Goal: Task Accomplishment & Management: Use online tool/utility

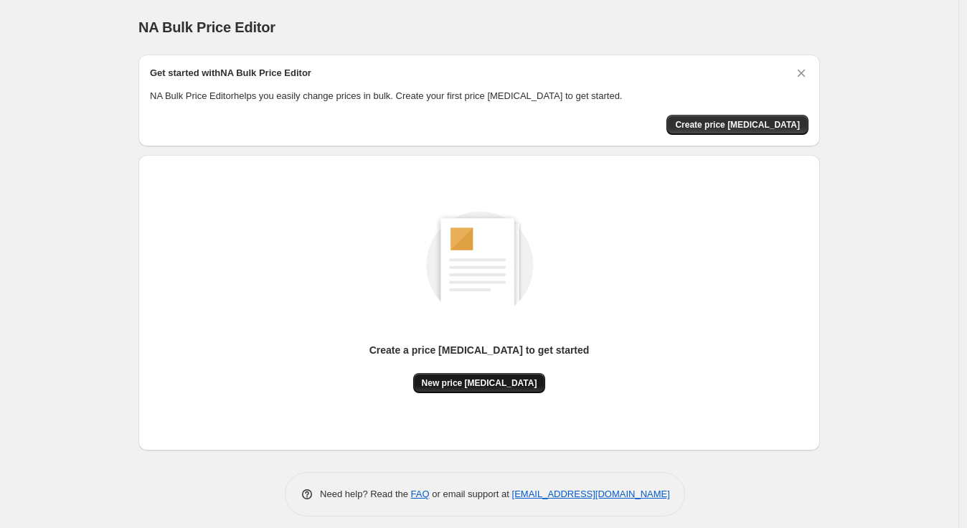
click at [497, 381] on span "New price [MEDICAL_DATA]" at bounding box center [480, 382] width 116 height 11
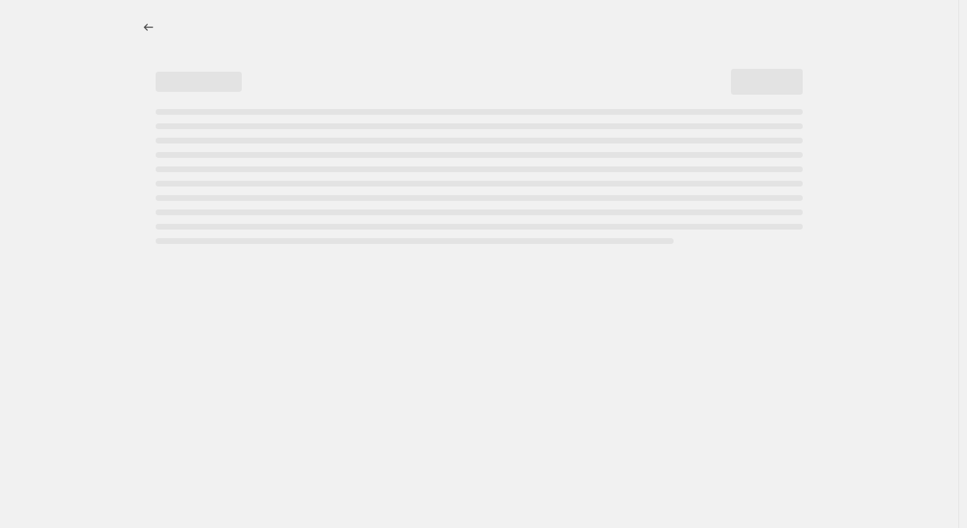
select select "percentage"
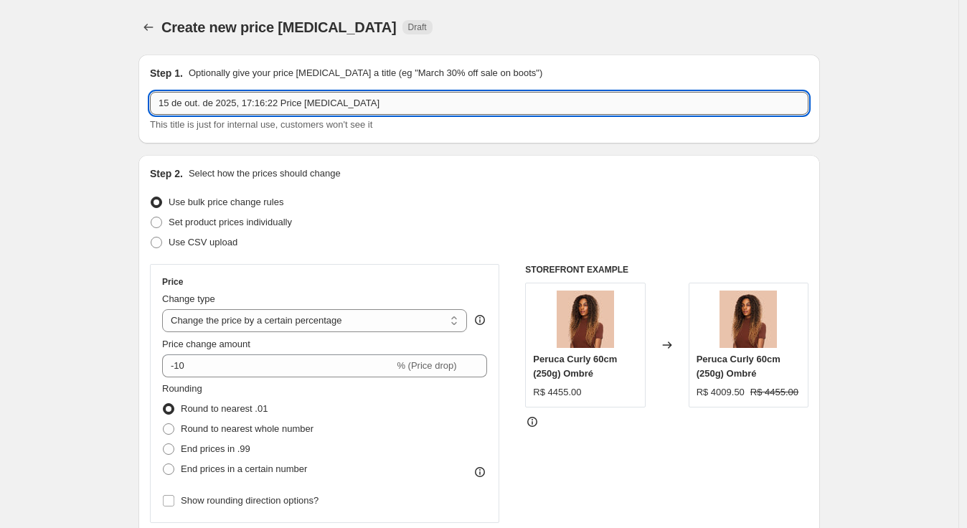
click at [294, 98] on input "15 de out. de 2025, 17:16:22 Price [MEDICAL_DATA]" at bounding box center [479, 103] width 659 height 23
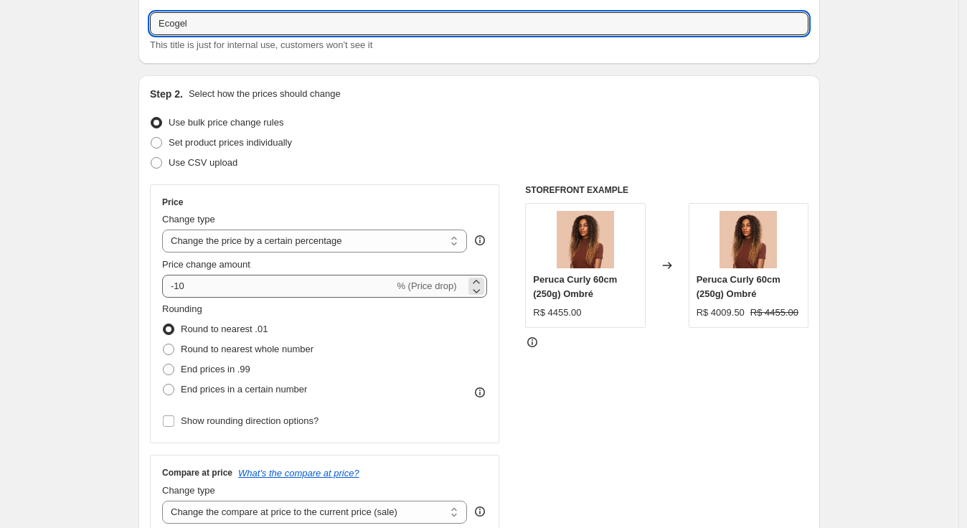
type input "Ecogel"
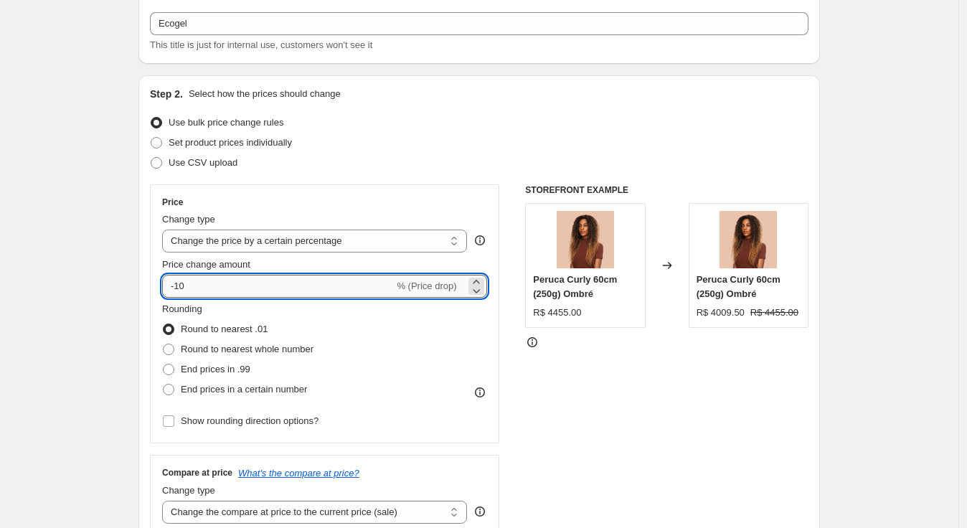
click at [334, 281] on input "-10" at bounding box center [278, 286] width 232 height 23
type input "20"
click at [276, 146] on span "Set product prices individually" at bounding box center [230, 142] width 123 height 11
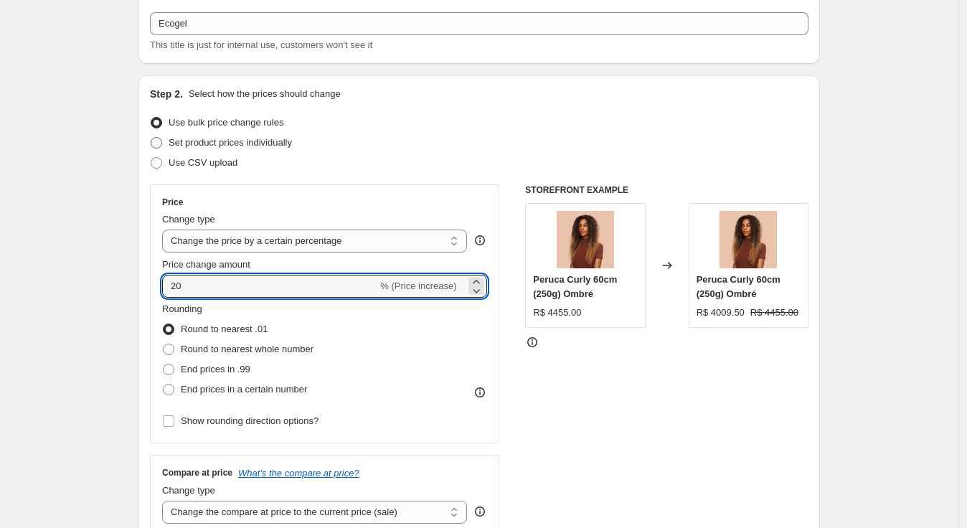
click at [151, 138] on input "Set product prices individually" at bounding box center [151, 137] width 1 height 1
radio input "true"
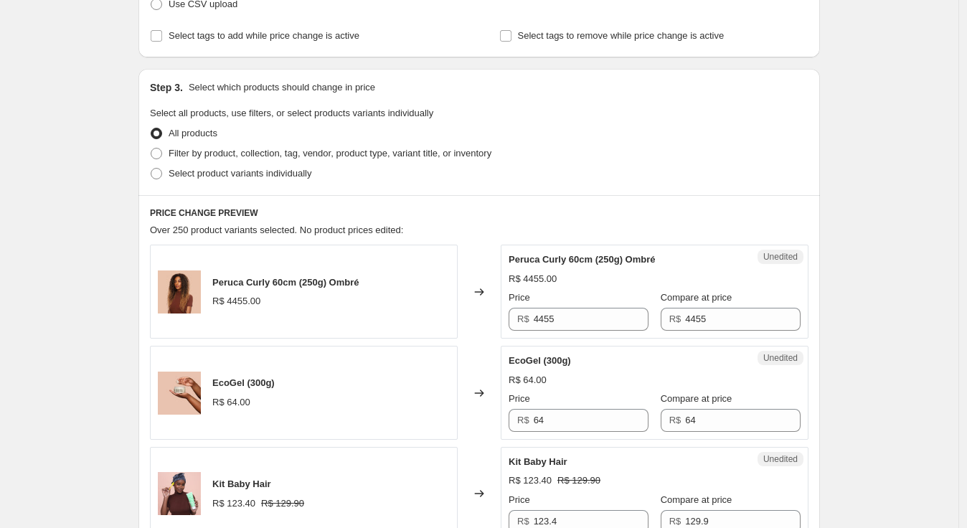
scroll to position [239, 0]
click at [382, 151] on span "Filter by product, collection, tag, vendor, product type, variant title, or inv…" at bounding box center [330, 152] width 323 height 11
click at [151, 148] on input "Filter by product, collection, tag, vendor, product type, variant title, or inv…" at bounding box center [151, 147] width 1 height 1
radio input "true"
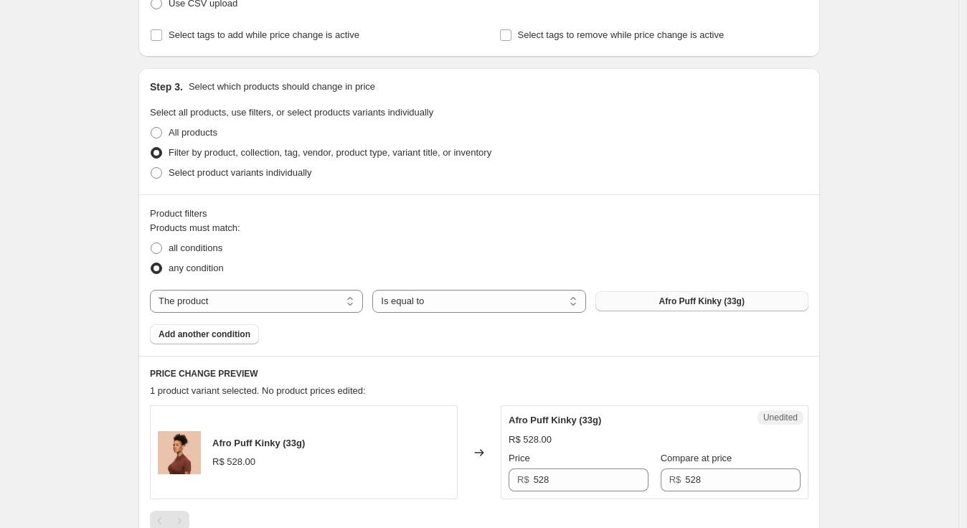
click at [677, 301] on span "Afro Puff Kinky (33g)" at bounding box center [701, 301] width 85 height 11
click at [341, 295] on select "The product The product's collection The product's tag The product's vendor The…" at bounding box center [256, 301] width 213 height 23
select select "collection"
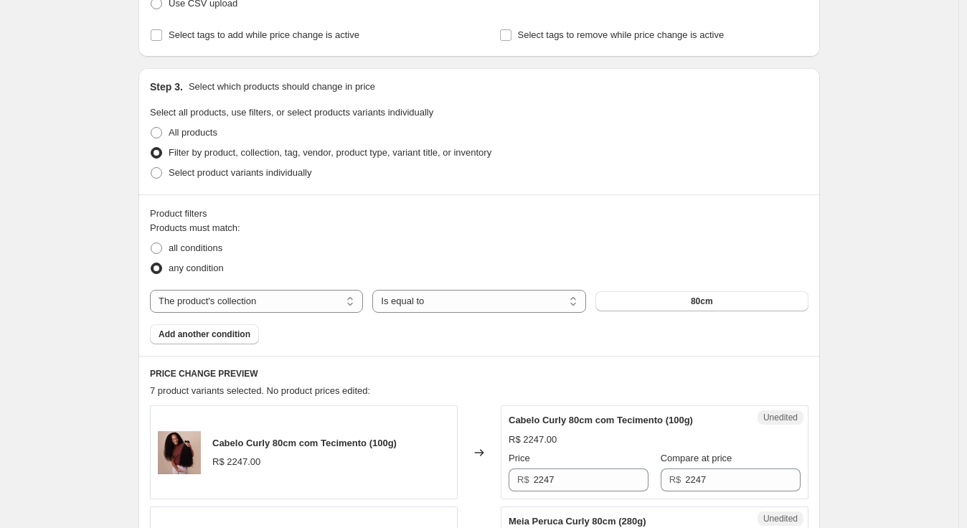
click at [709, 301] on span "80cm" at bounding box center [702, 301] width 22 height 11
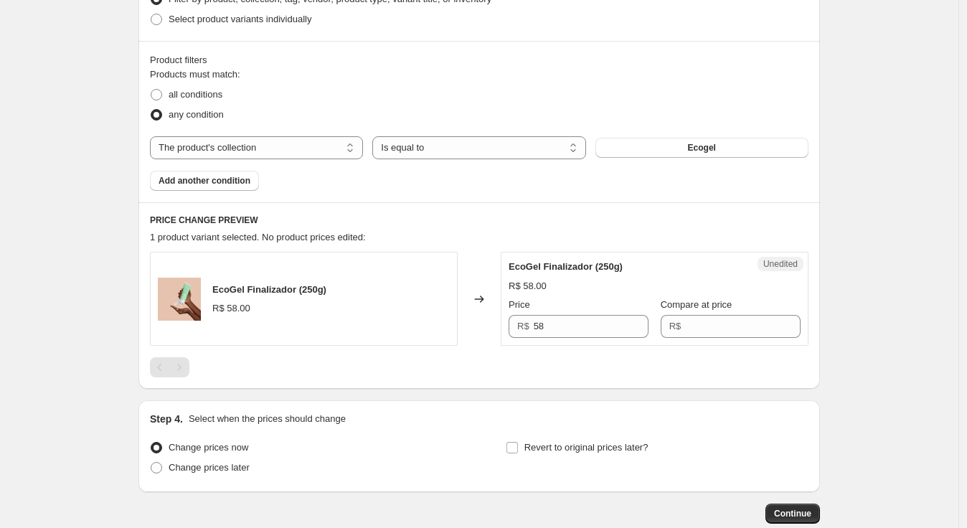
scroll to position [398, 0]
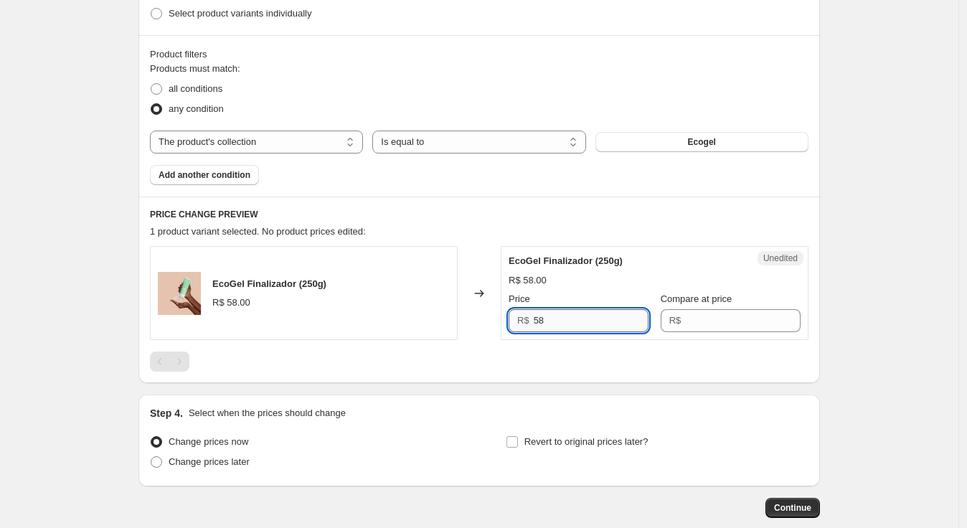
click at [618, 318] on input "58" at bounding box center [592, 320] width 116 height 23
type input "58"
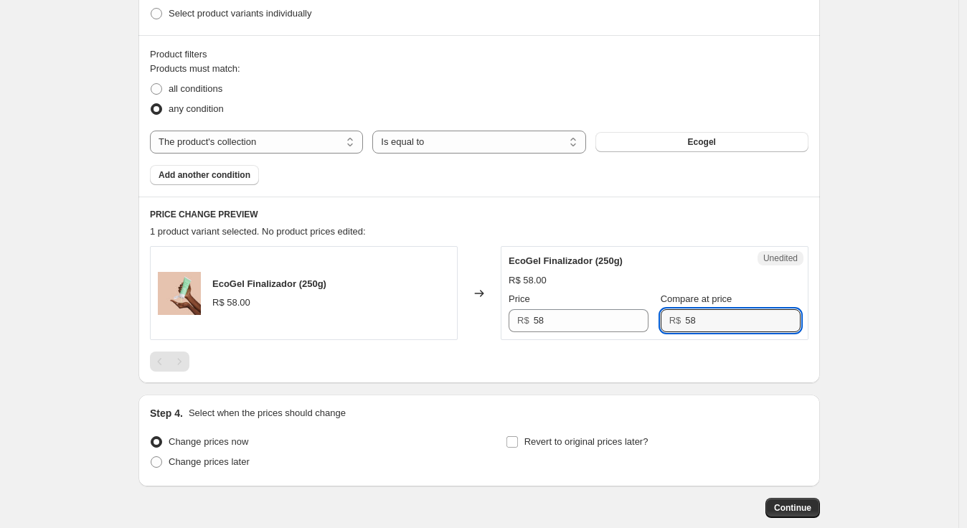
type input "58"
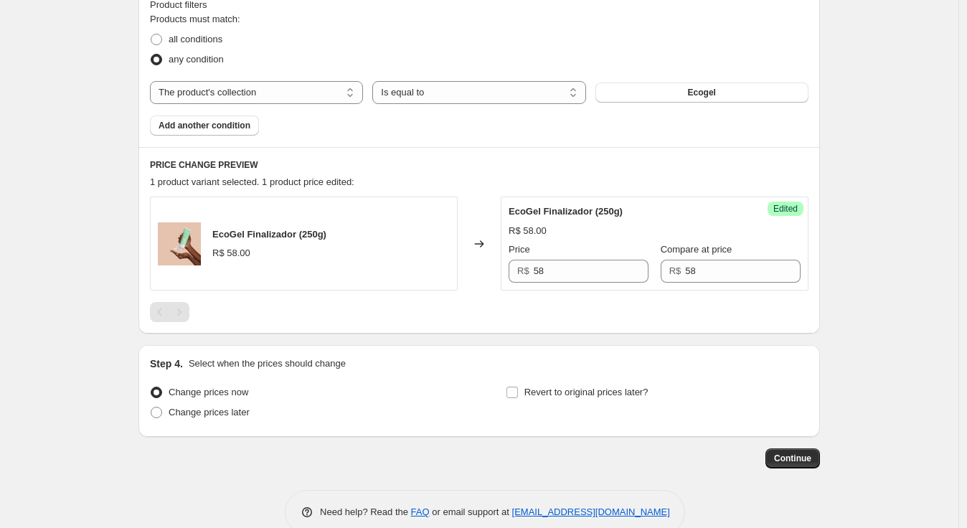
scroll to position [475, 0]
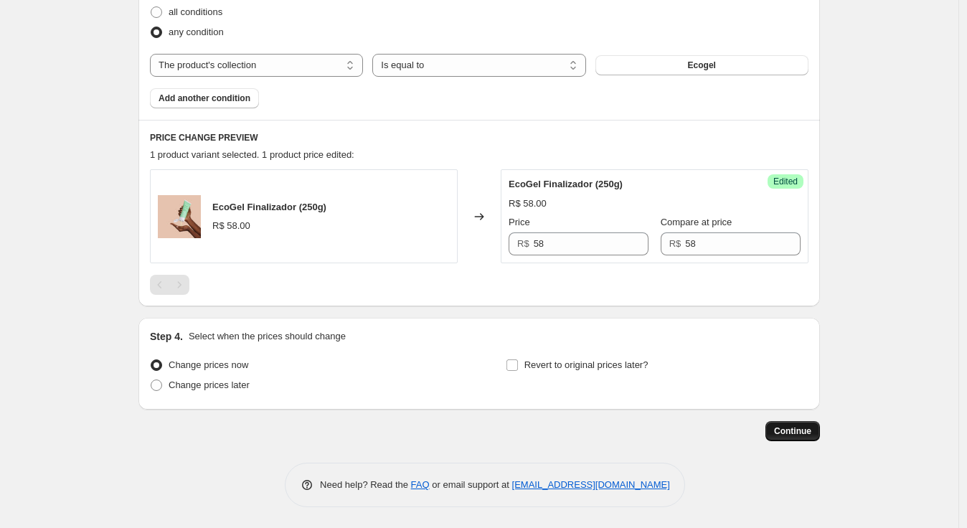
click at [788, 433] on span "Continue" at bounding box center [792, 430] width 37 height 11
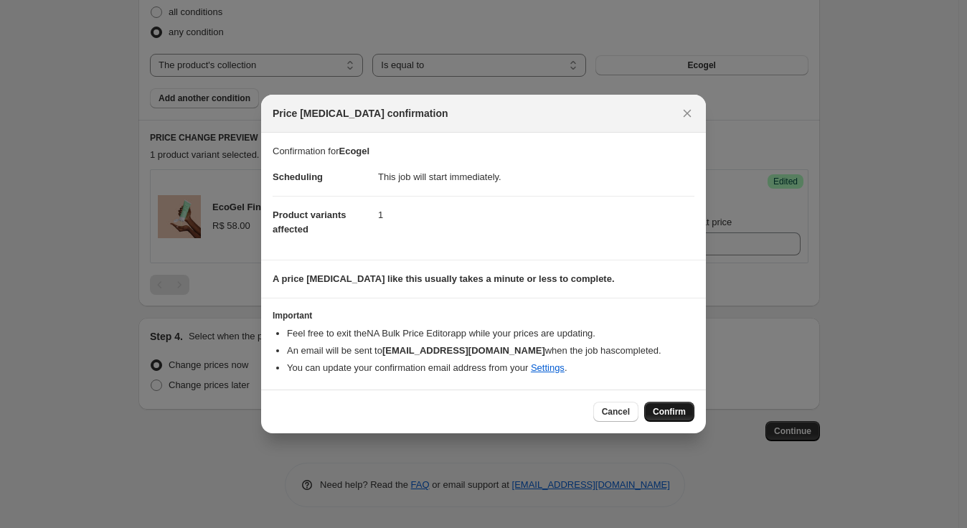
click at [679, 415] on span "Confirm" at bounding box center [669, 411] width 33 height 11
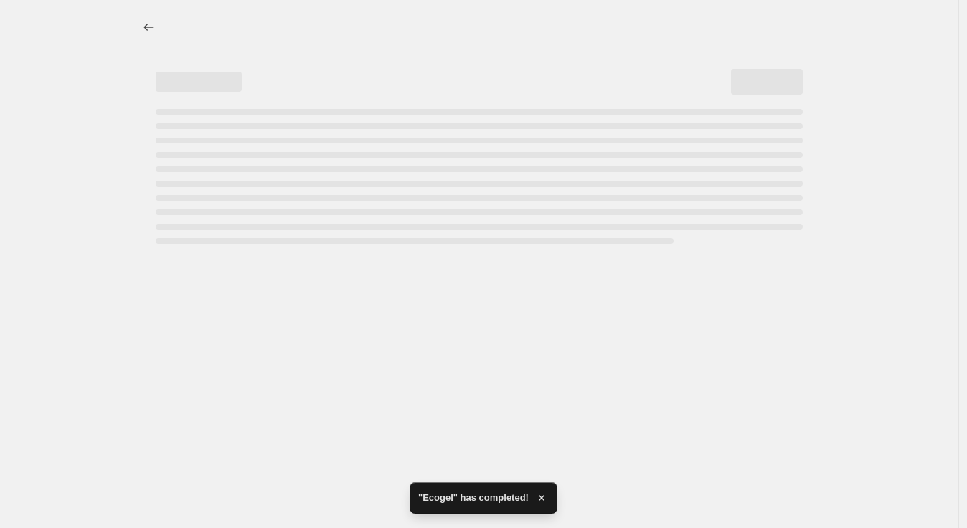
select select "collection"
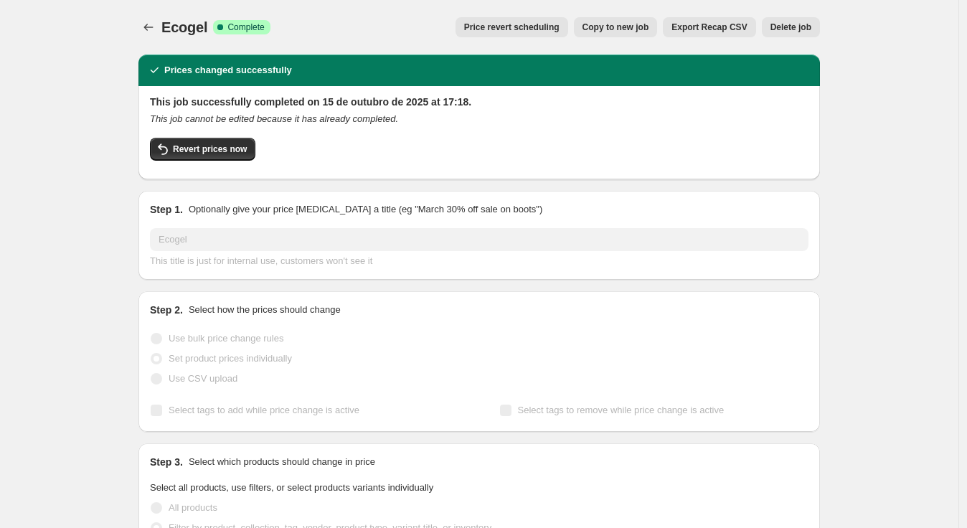
click at [800, 22] on span "Delete job" at bounding box center [791, 27] width 41 height 11
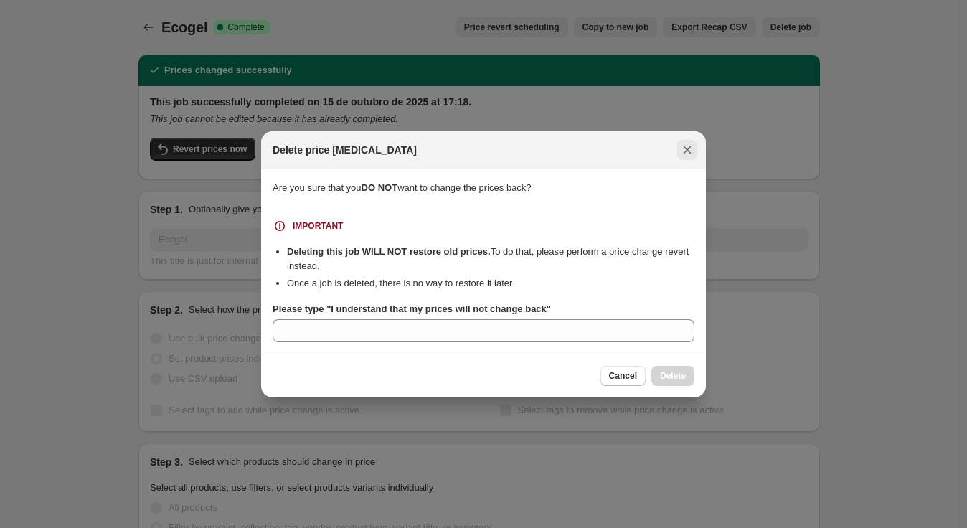
click at [684, 150] on icon "Close" at bounding box center [687, 150] width 14 height 14
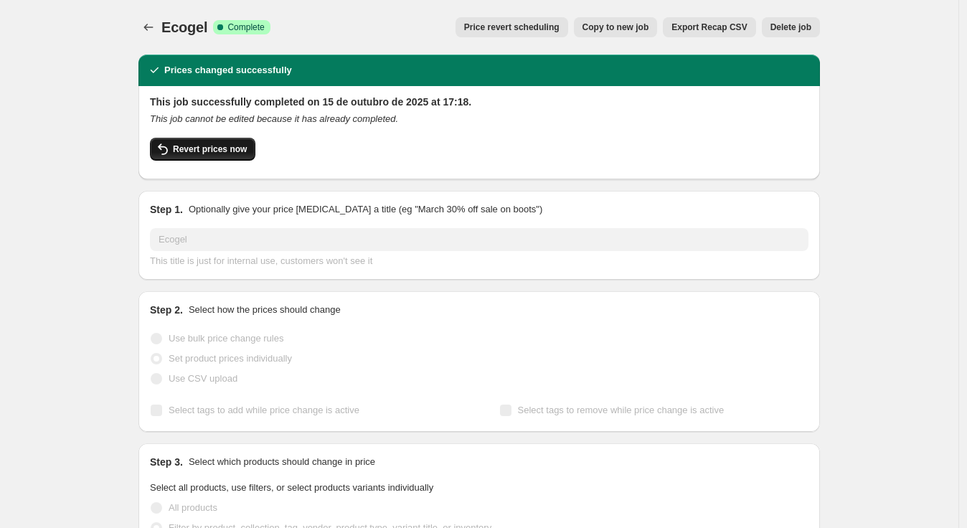
click at [246, 148] on span "Revert prices now" at bounding box center [210, 148] width 74 height 11
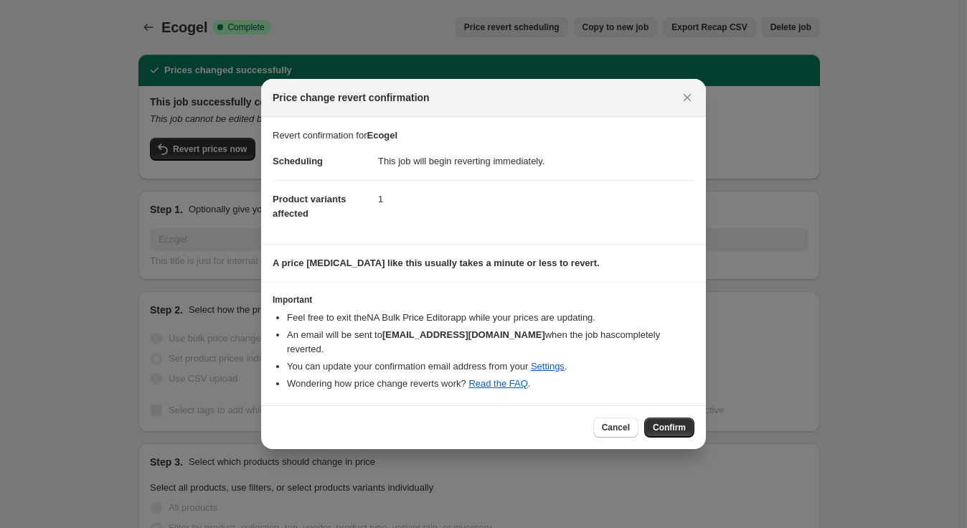
click at [675, 422] on span "Confirm" at bounding box center [669, 427] width 33 height 11
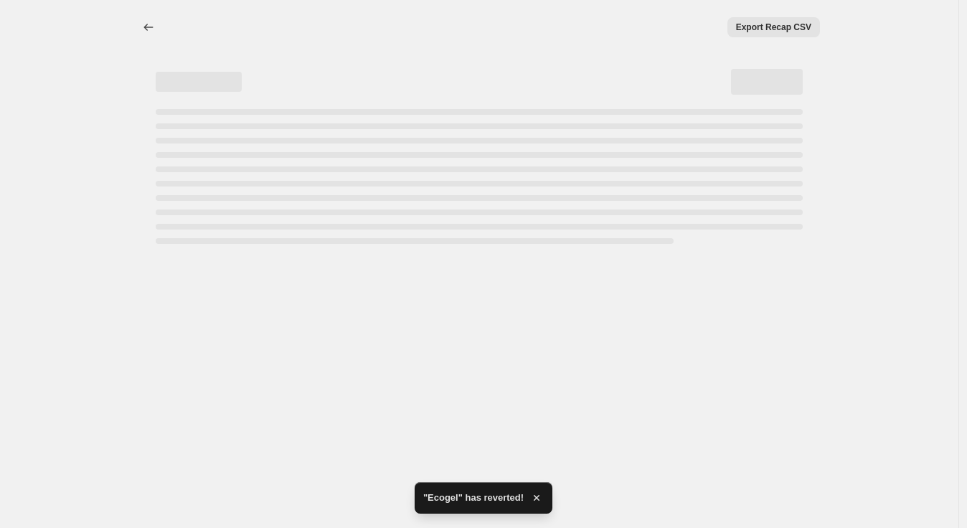
select select "collection"
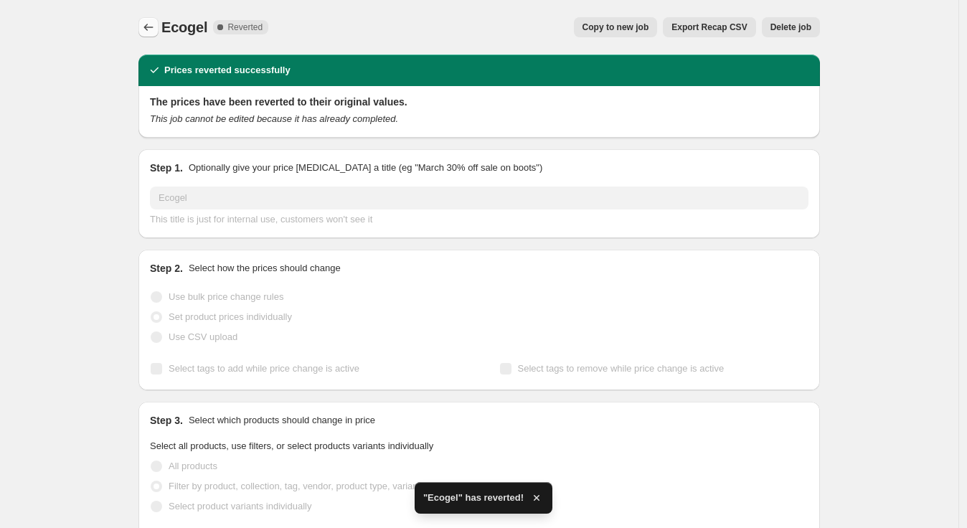
click at [156, 28] on icon "Price change jobs" at bounding box center [148, 27] width 14 height 14
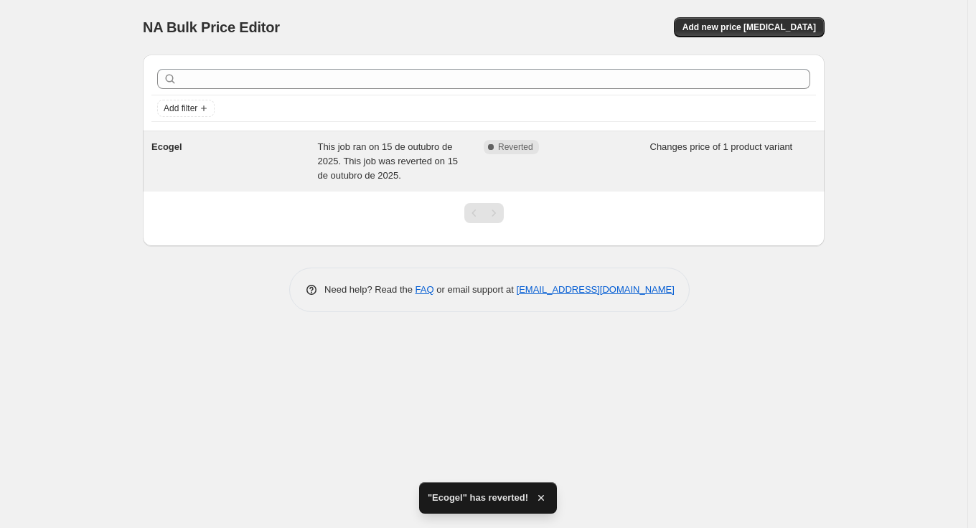
click at [568, 162] on div "Complete Reverted" at bounding box center [567, 161] width 166 height 43
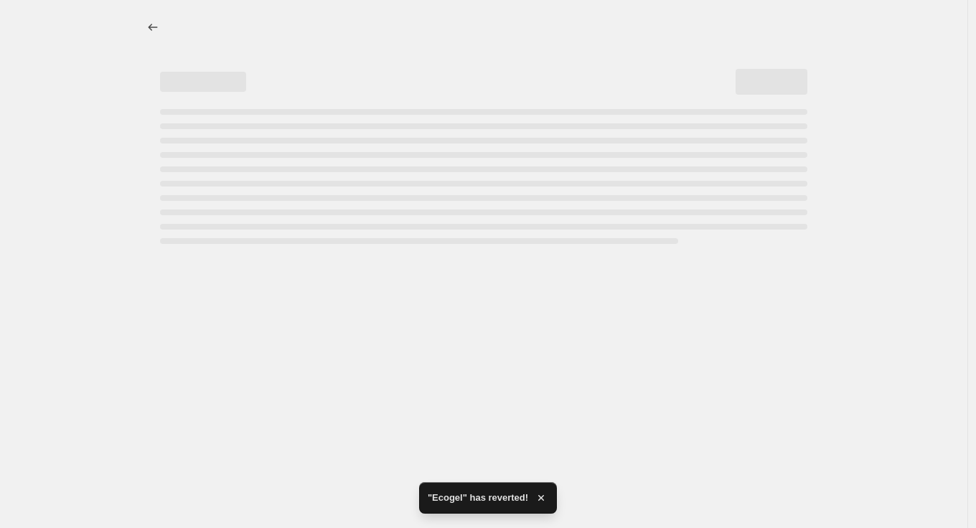
select select "collection"
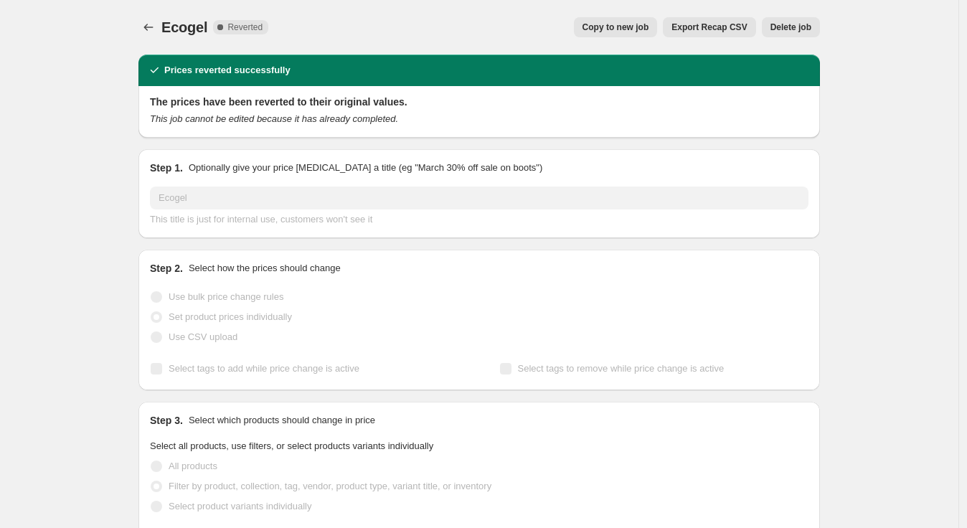
click at [628, 28] on span "Copy to new job" at bounding box center [616, 27] width 67 height 11
select select "collection"
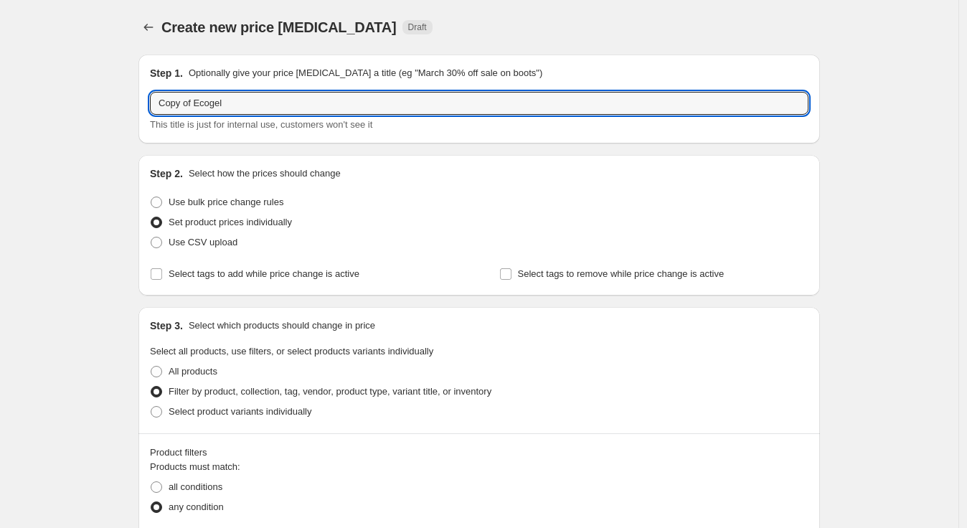
drag, startPoint x: 197, startPoint y: 101, endPoint x: 126, endPoint y: 102, distance: 71.0
click at [126, 102] on div "Create new price [MEDICAL_DATA]. This page is ready Create new price [MEDICAL_D…" at bounding box center [479, 502] width 716 height 1004
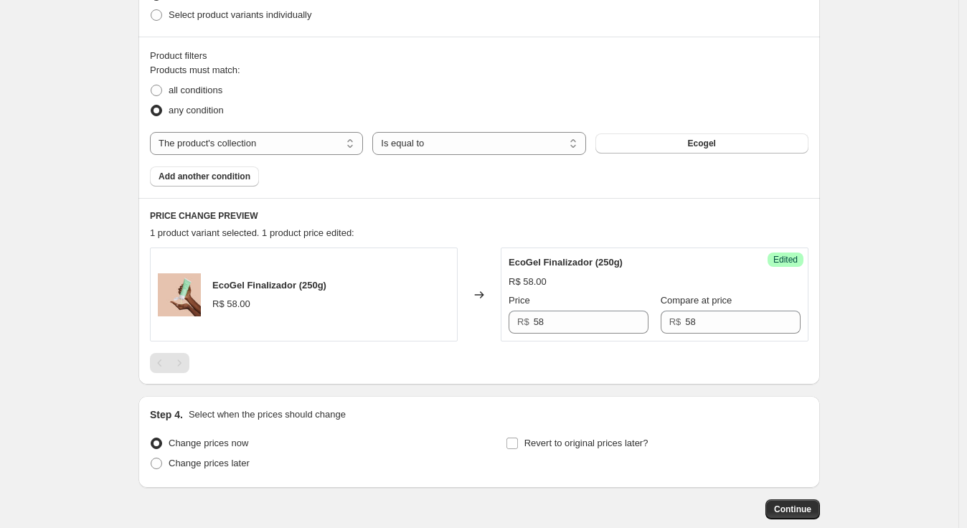
scroll to position [398, 0]
type input "Ecogel"
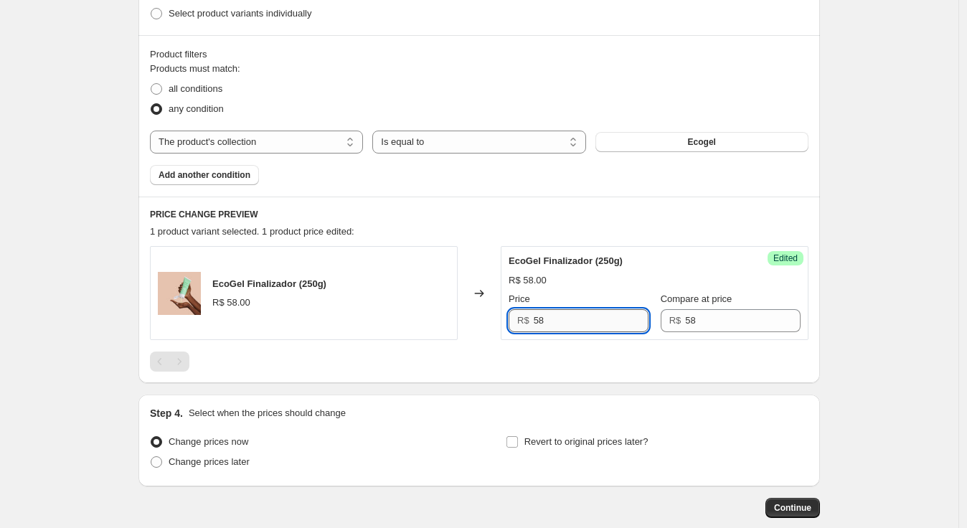
click at [568, 312] on input "58" at bounding box center [592, 320] width 116 height 23
type input "58"
click at [682, 354] on div at bounding box center [479, 362] width 659 height 20
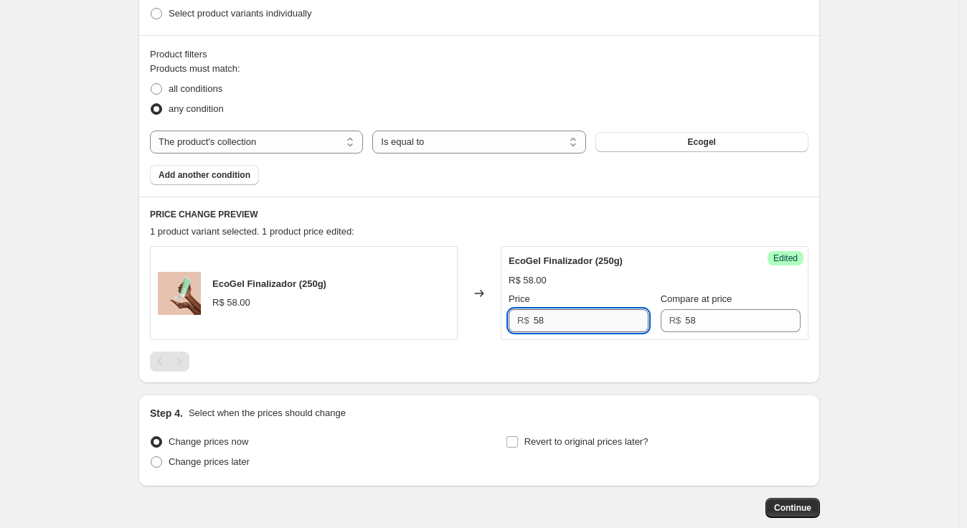
click at [626, 322] on input "58" at bounding box center [592, 320] width 116 height 23
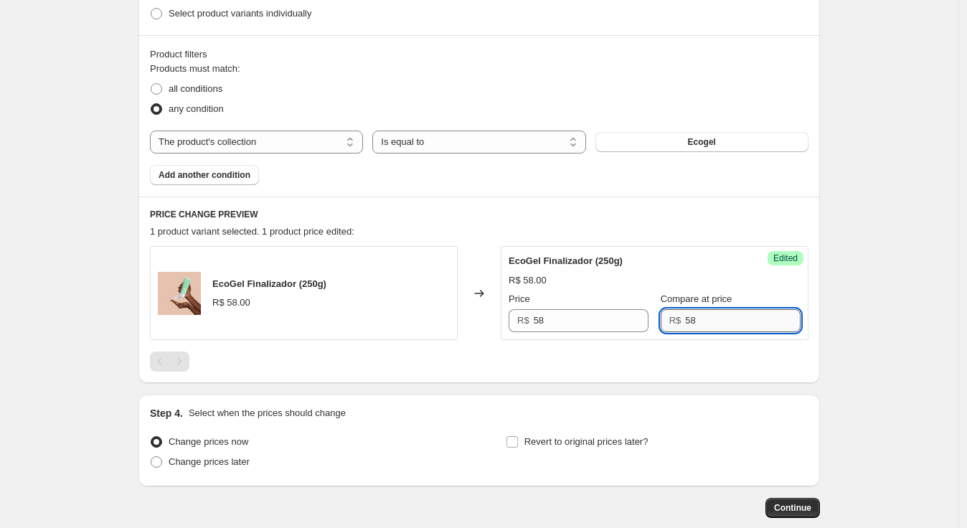
click at [720, 324] on input "58" at bounding box center [743, 320] width 116 height 23
type input "58"
click at [798, 381] on div "PRICE CHANGE PREVIEW 1 product variant selected. 1 product price edited: EcoGel…" at bounding box center [479, 290] width 682 height 187
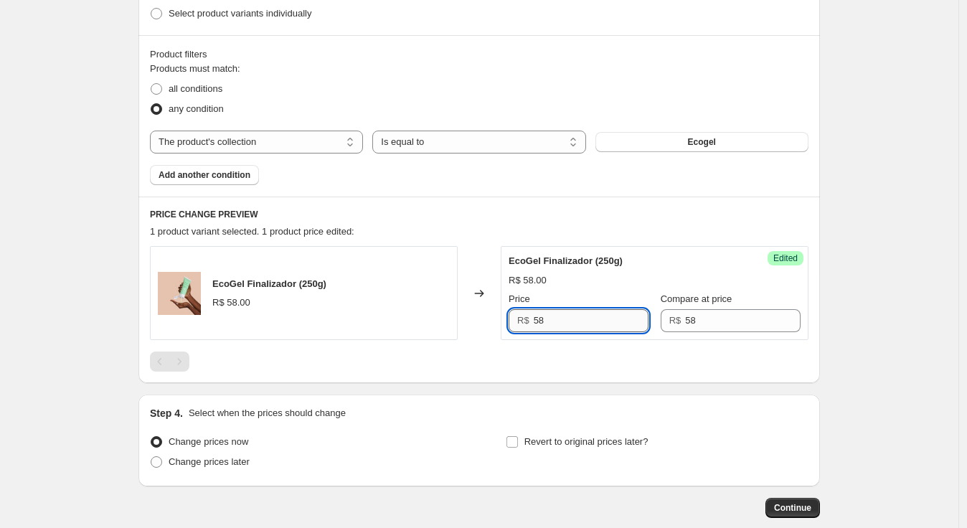
click at [626, 323] on input "58" at bounding box center [592, 320] width 116 height 23
type input "46.40"
click at [733, 359] on div at bounding box center [479, 362] width 659 height 20
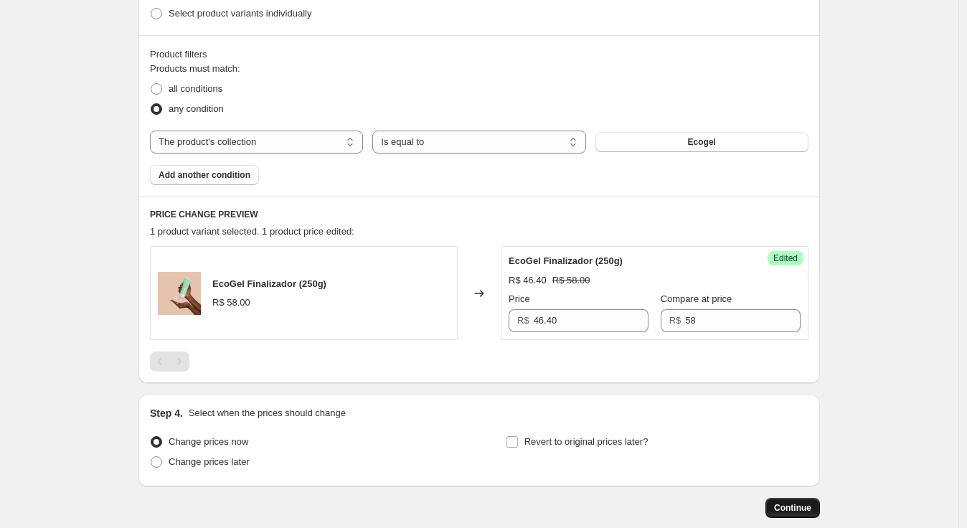
click at [806, 509] on span "Continue" at bounding box center [792, 507] width 37 height 11
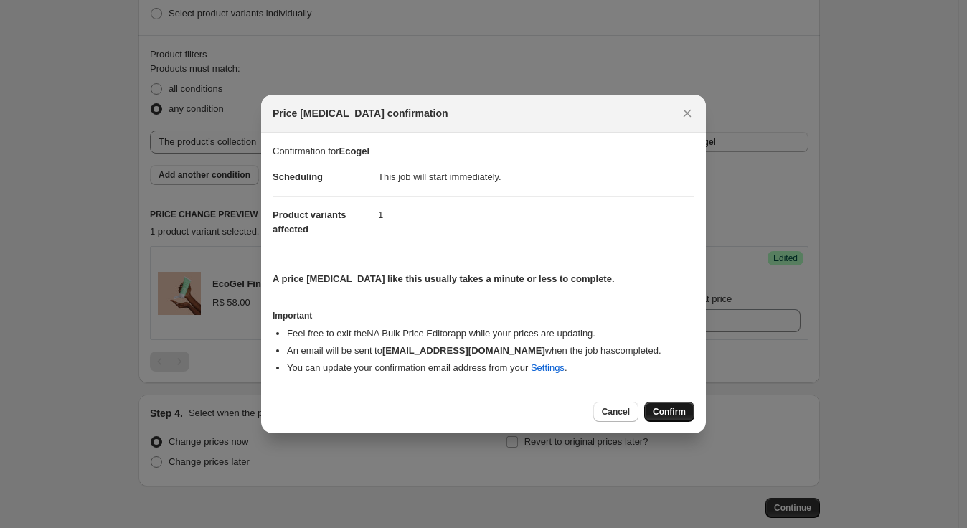
click at [672, 409] on span "Confirm" at bounding box center [669, 411] width 33 height 11
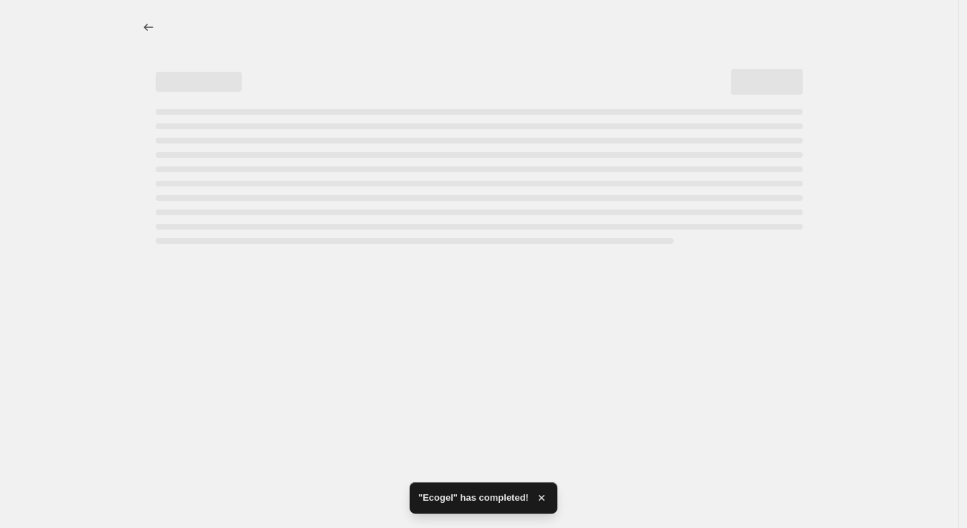
select select "collection"
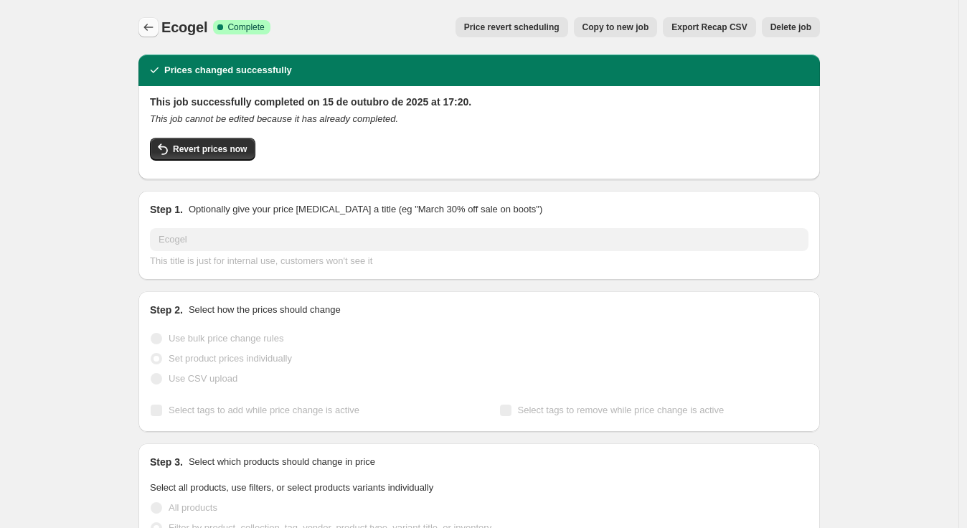
click at [142, 20] on button "Price change jobs" at bounding box center [148, 27] width 20 height 20
